Goal: Information Seeking & Learning: Learn about a topic

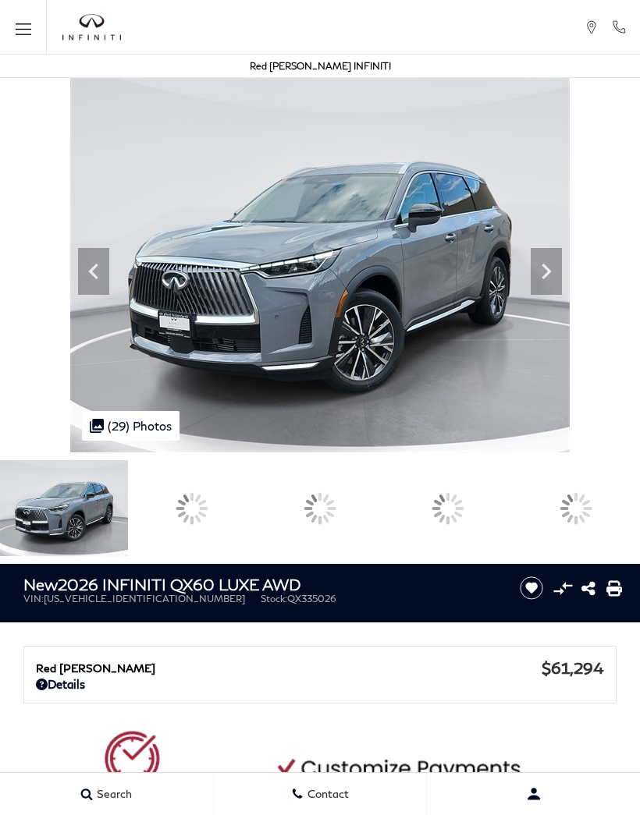
click at [569, 314] on img at bounding box center [319, 265] width 499 height 374
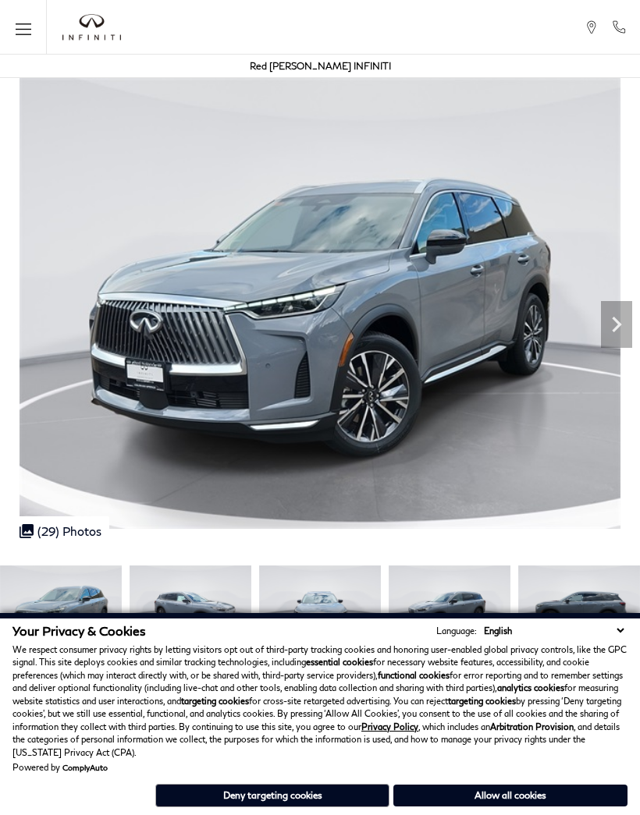
click at [621, 339] on icon "Next" at bounding box center [616, 324] width 31 height 31
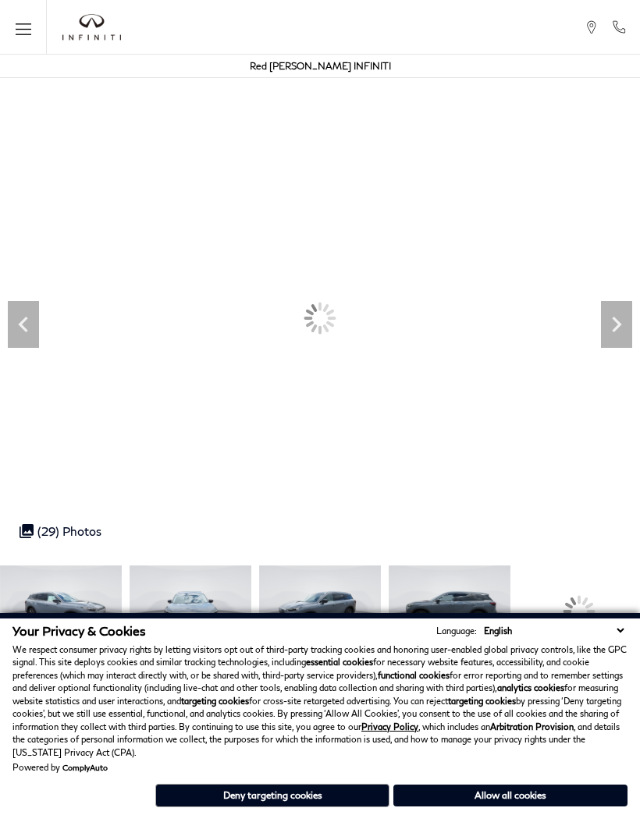
click at [619, 320] on icon "Next" at bounding box center [616, 324] width 31 height 31
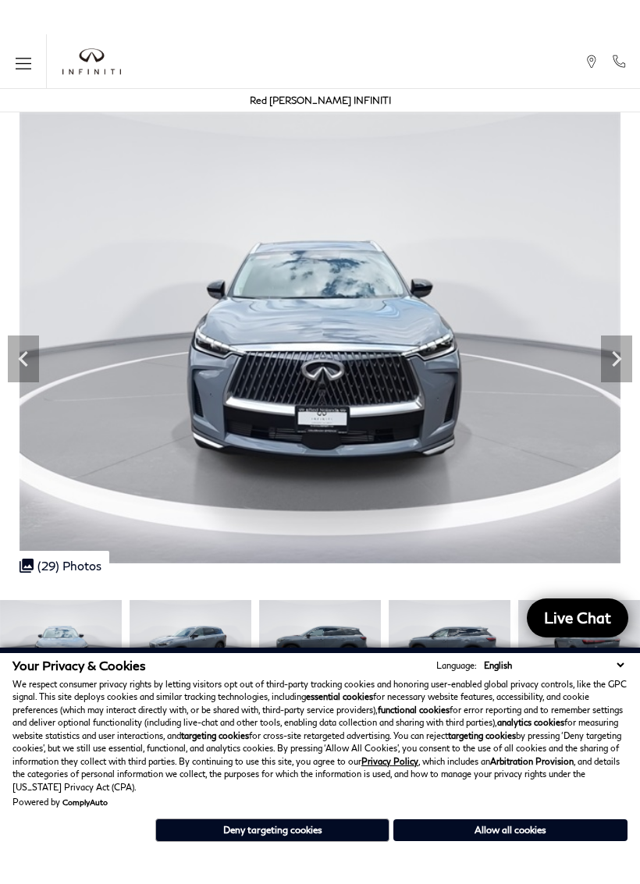
scroll to position [62, 0]
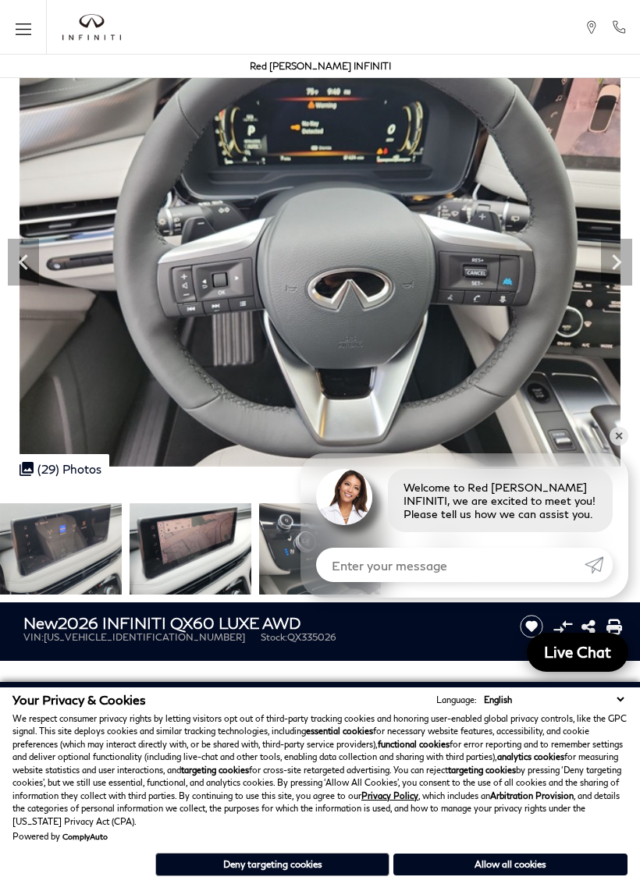
click at [251, 555] on img at bounding box center [190, 548] width 122 height 91
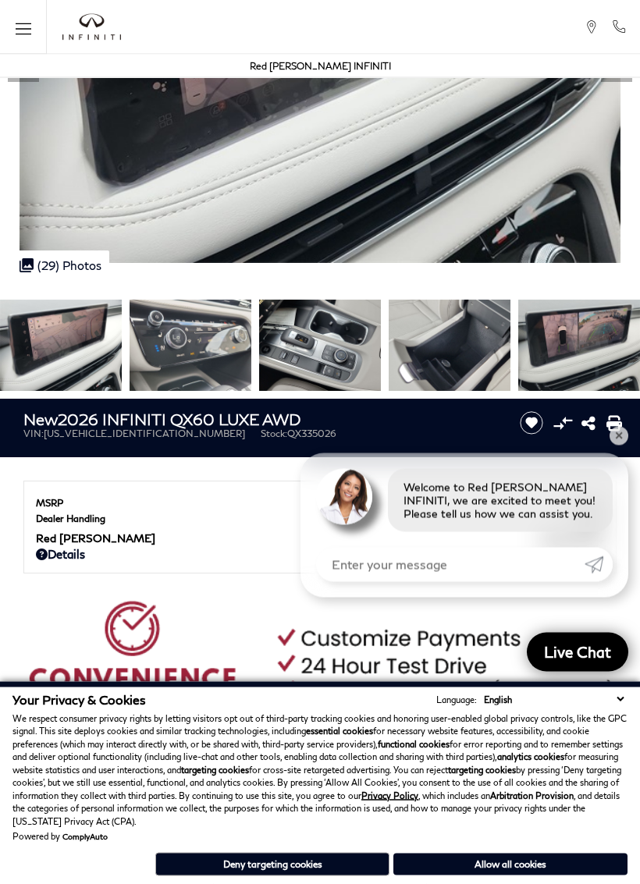
scroll to position [266, 0]
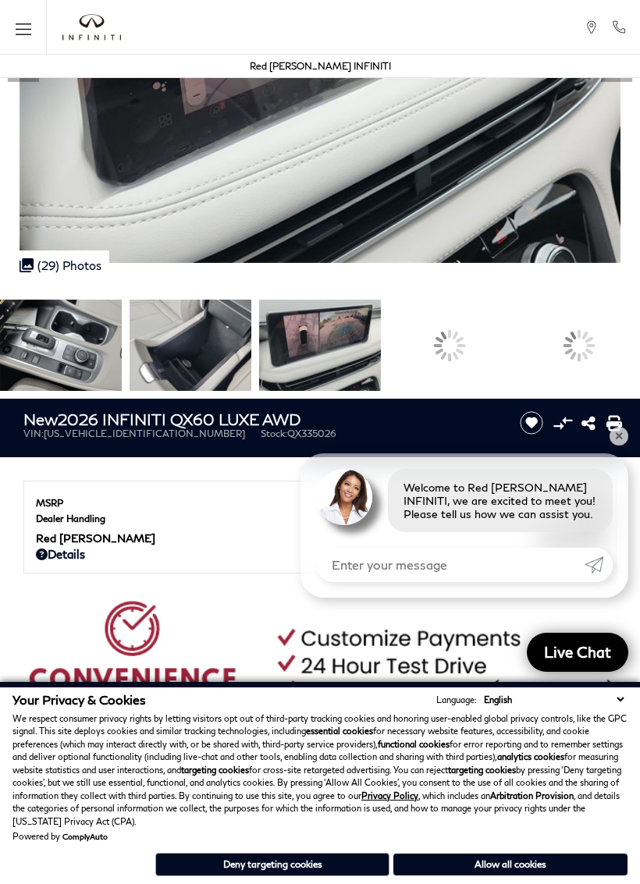
click at [251, 349] on img at bounding box center [190, 345] width 122 height 91
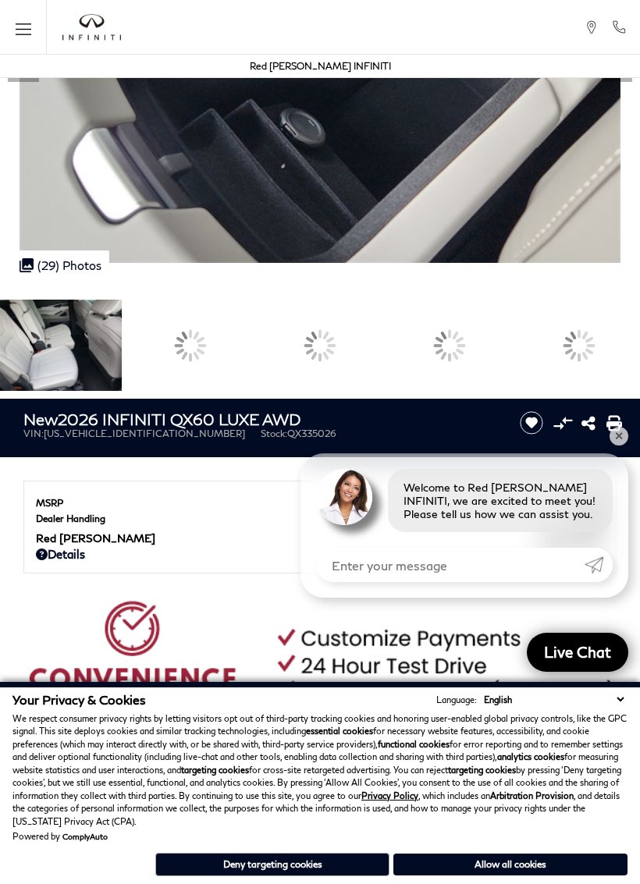
click at [510, 334] on div at bounding box center [449, 345] width 122 height 91
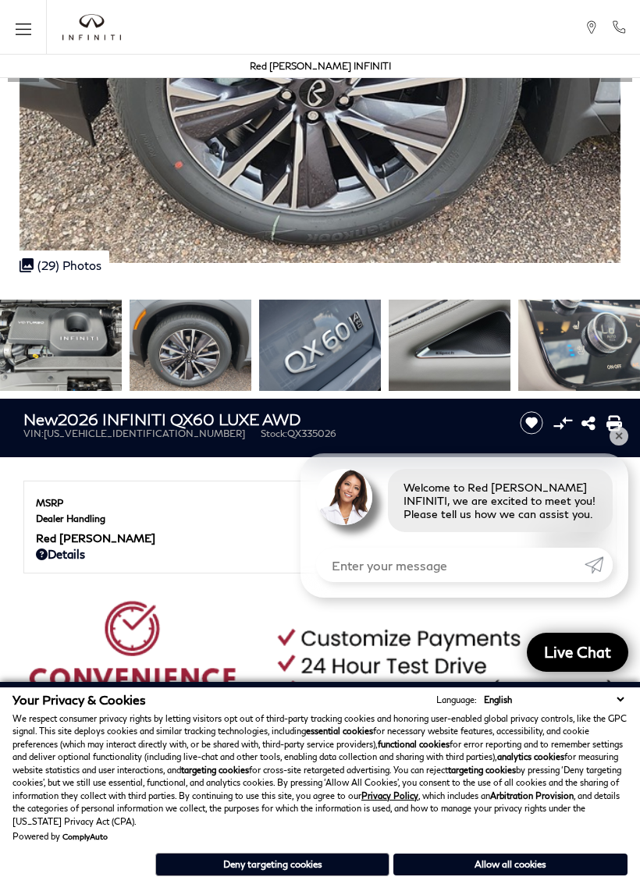
click at [596, 341] on img at bounding box center [579, 345] width 122 height 91
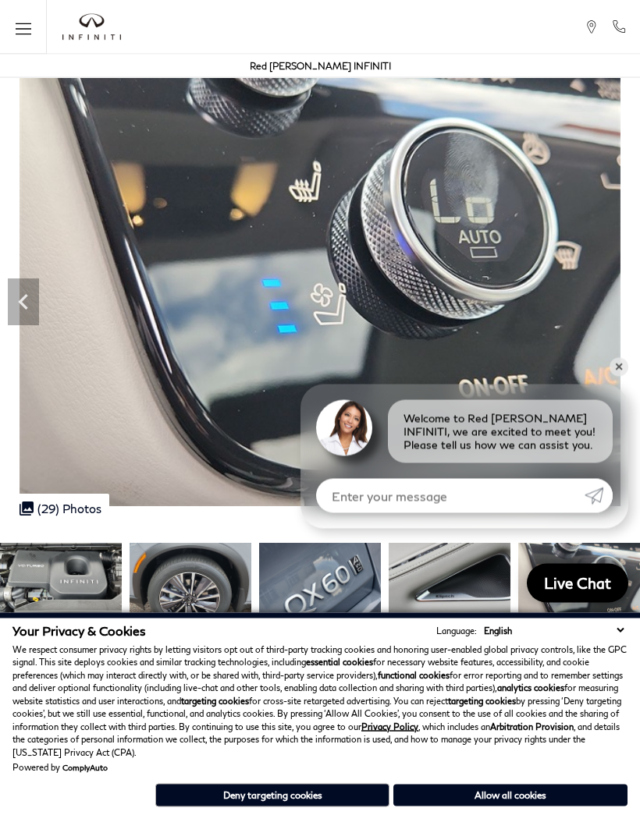
scroll to position [0, 0]
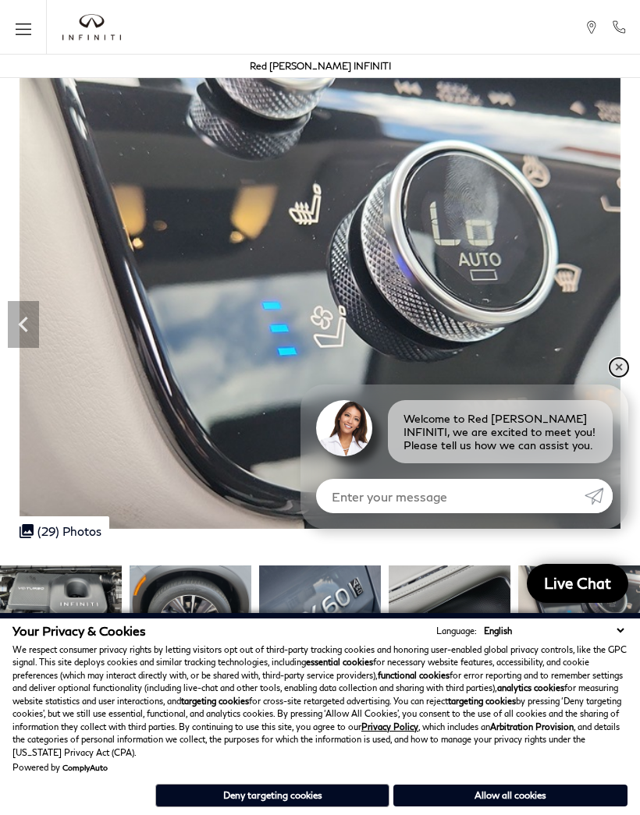
click at [615, 367] on link "✕" at bounding box center [618, 367] width 19 height 19
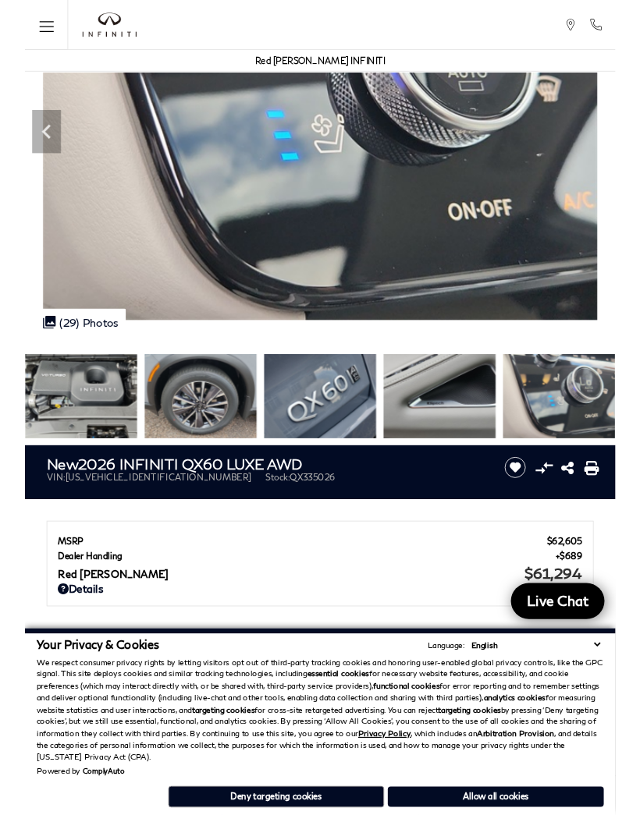
scroll to position [181, 0]
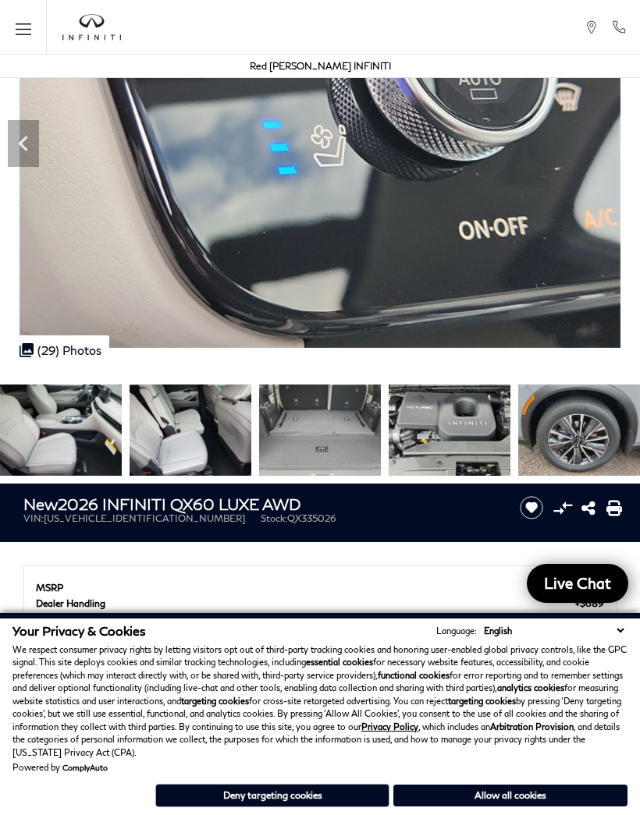
click at [204, 419] on div at bounding box center [320, 430] width 640 height 107
click at [122, 428] on img at bounding box center [61, 430] width 122 height 91
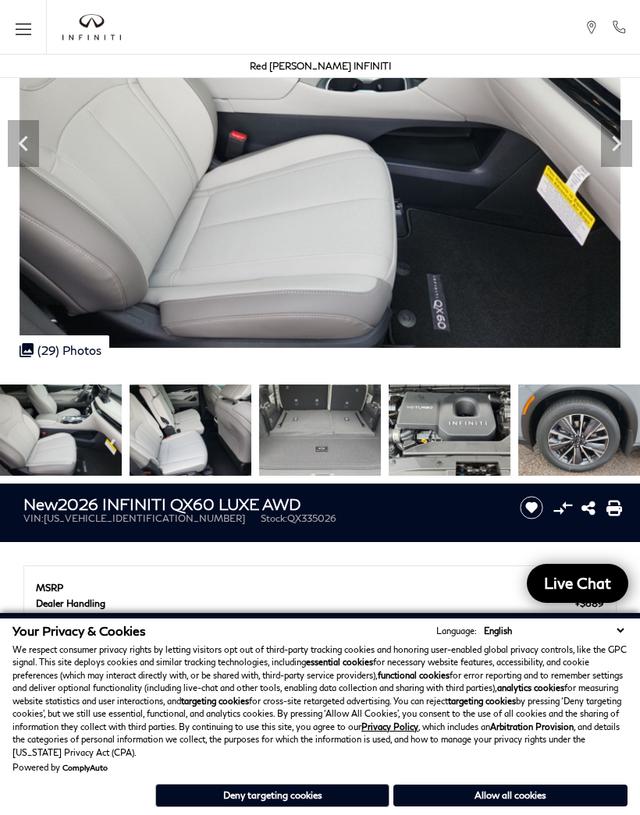
click at [347, 426] on img at bounding box center [320, 430] width 122 height 91
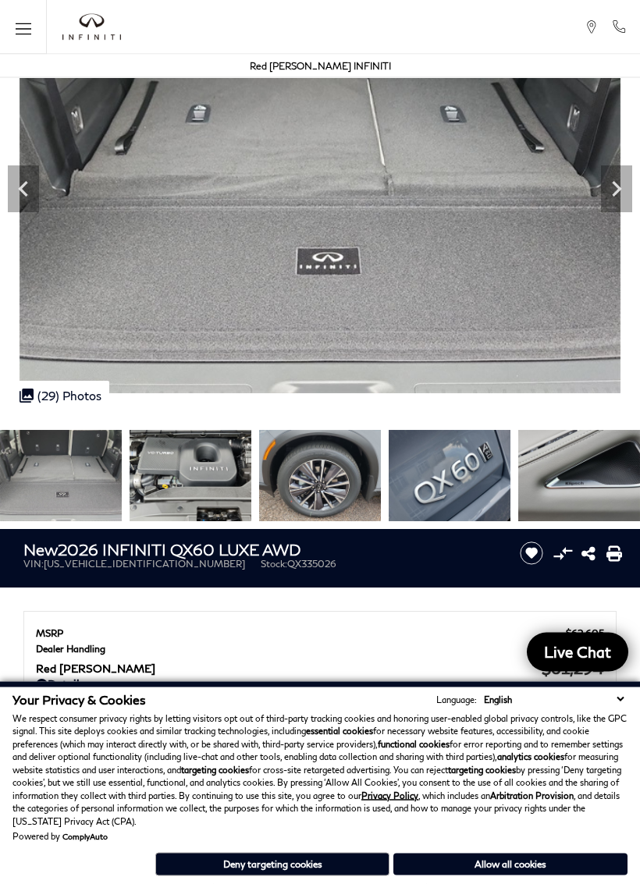
scroll to position [136, 0]
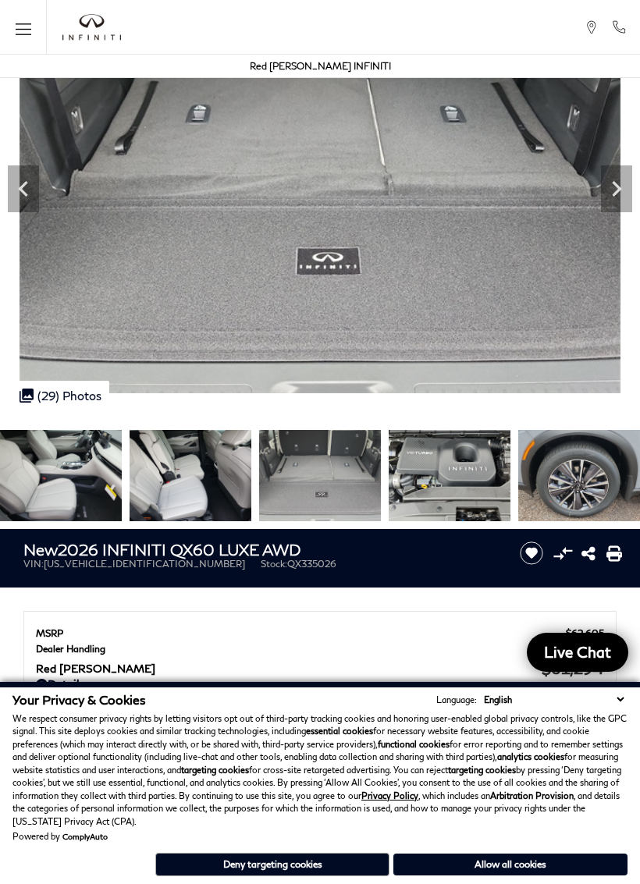
click at [339, 474] on div at bounding box center [320, 475] width 640 height 107
click at [70, 463] on img at bounding box center [61, 475] width 122 height 91
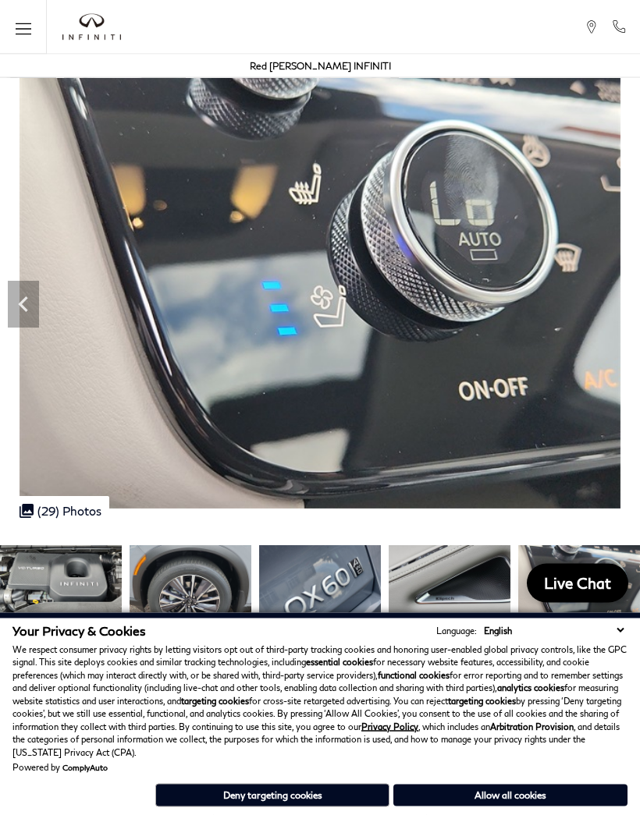
scroll to position [0, 0]
